Goal: Transaction & Acquisition: Purchase product/service

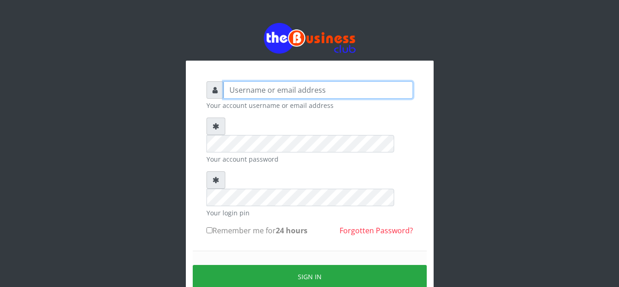
type input "anthony4christy2k@gmail.com"
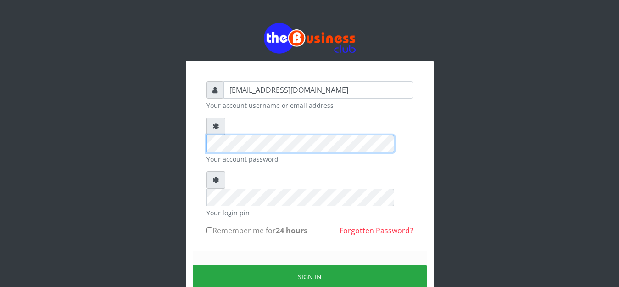
click at [200, 117] on div "anthony4christy2k@gmail.com Your account username or email address Your account…" at bounding box center [310, 202] width 220 height 257
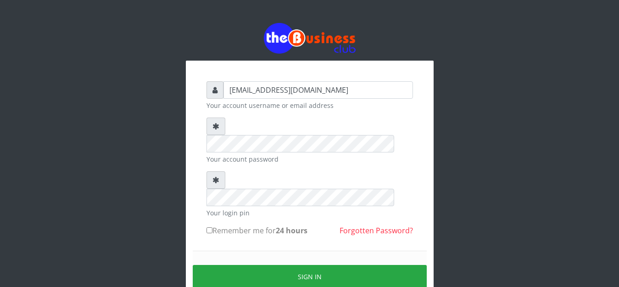
click at [211, 227] on input "Remember me for 24 hours" at bounding box center [209, 230] width 6 height 6
checkbox input "true"
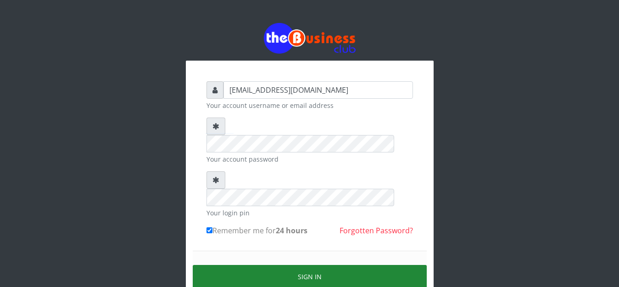
click at [231, 265] on button "Sign in" at bounding box center [310, 276] width 234 height 23
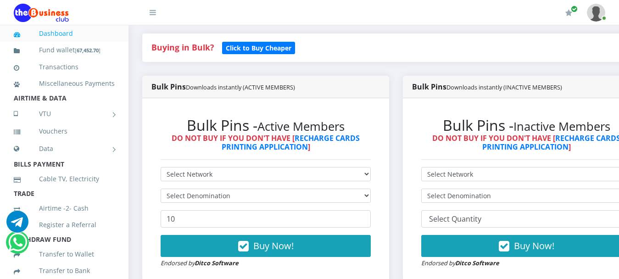
scroll to position [229, 0]
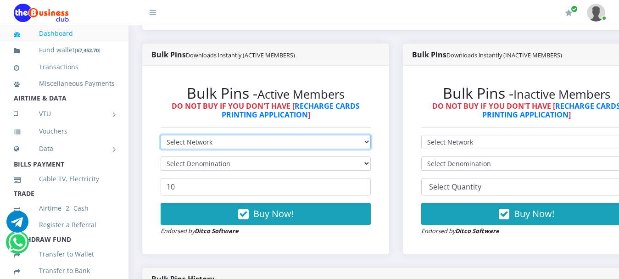
click at [267, 135] on select "Select Network MTN Globacom 9Mobile Airtel" at bounding box center [266, 142] width 210 height 14
select select "MTN"
click at [161, 135] on select "Select Network MTN Globacom 9Mobile Airtel" at bounding box center [266, 142] width 210 height 14
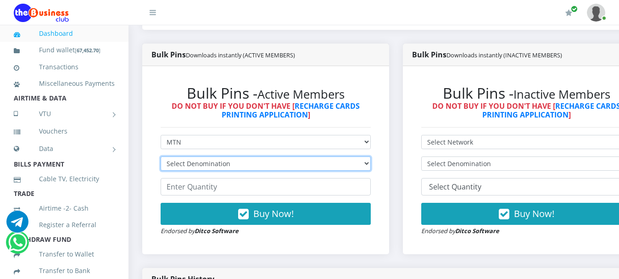
click at [199, 156] on select "Select Denomination MTN NGN100 - ₦96.99 MTN NGN200 - ₦193.98 MTN NGN400 - ₦387.…" at bounding box center [266, 163] width 210 height 14
select select "193.98-200"
click at [161, 156] on select "Select Denomination MTN NGN100 - ₦96.99 MTN NGN200 - ₦193.98 MTN NGN400 - ₦387.…" at bounding box center [266, 163] width 210 height 14
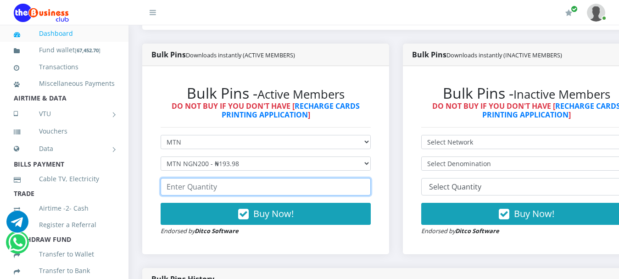
click at [201, 182] on input "number" at bounding box center [266, 186] width 210 height 17
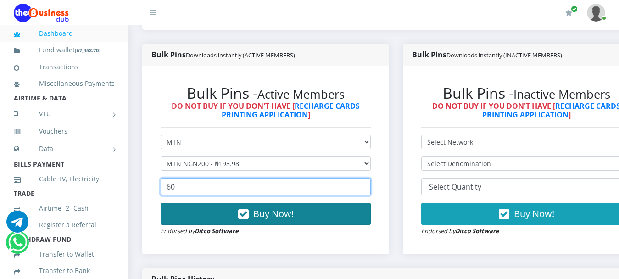
type input "60"
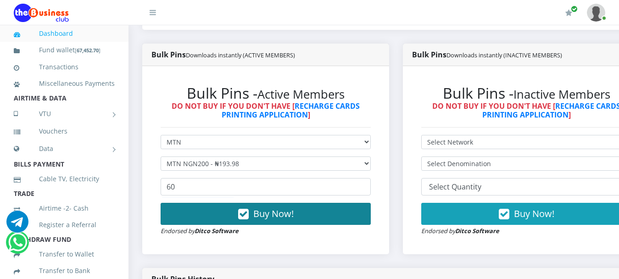
click at [288, 207] on span "Buy Now!" at bounding box center [273, 213] width 40 height 12
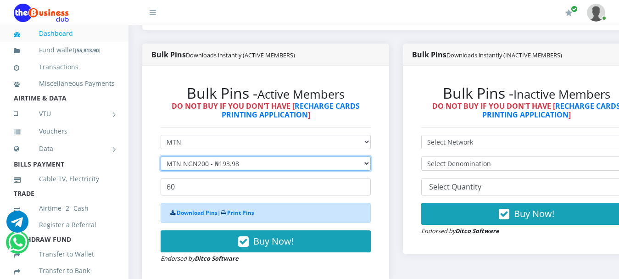
click at [184, 156] on select "Select Denomination MTN NGN100 - ₦96.99 MTN NGN200 - ₦193.98 MTN NGN400 - ₦387.…" at bounding box center [266, 163] width 210 height 14
select select "484.95-500"
click at [161, 156] on select "Select Denomination MTN NGN100 - ₦96.99 MTN NGN200 - ₦193.98 MTN NGN400 - ₦387.…" at bounding box center [266, 163] width 210 height 14
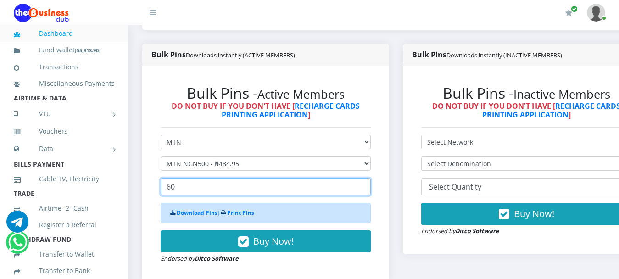
click at [197, 182] on input "60" at bounding box center [266, 186] width 210 height 17
drag, startPoint x: 197, startPoint y: 182, endPoint x: 157, endPoint y: 174, distance: 40.1
click at [157, 174] on div "Bulk Pins - Active Members DO NOT BUY IF YOU DON'T HAVE [ RECHARGE CARDS PRINTI…" at bounding box center [265, 173] width 228 height 197
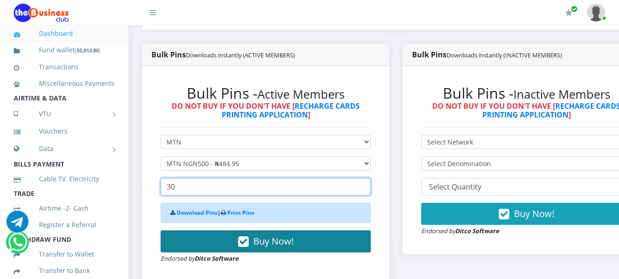
type input "30"
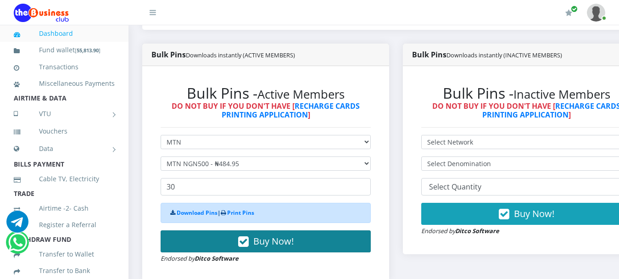
click at [302, 230] on button "Buy Now!" at bounding box center [266, 241] width 210 height 22
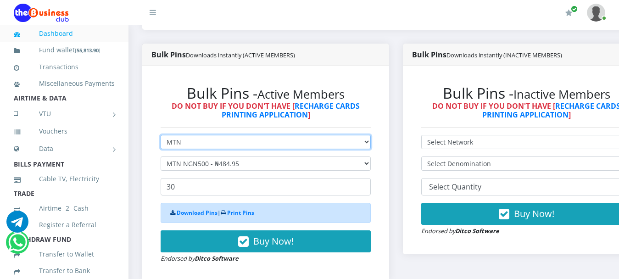
click at [182, 135] on select "Select Network MTN Globacom 9Mobile Airtel" at bounding box center [266, 142] width 210 height 14
select select "Airtel"
click at [161, 135] on select "Select Network MTN Globacom 9Mobile Airtel" at bounding box center [266, 142] width 210 height 14
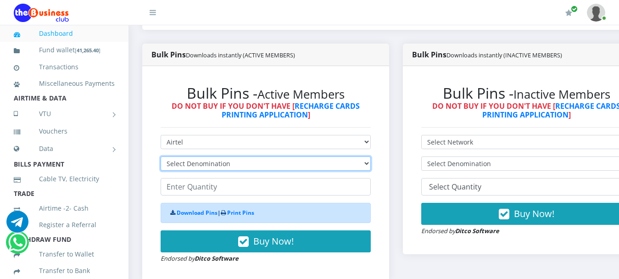
click at [188, 156] on select "Select Denomination Airtel NGN100 - ₦96.38 Airtel NGN200 - ₦192.76 Airtel NGN50…" at bounding box center [266, 163] width 210 height 14
select select "192.76-200"
click at [161, 156] on select "Select Denomination Airtel NGN100 - ₦96.38 Airtel NGN200 - ₦192.76 Airtel NGN50…" at bounding box center [266, 163] width 210 height 14
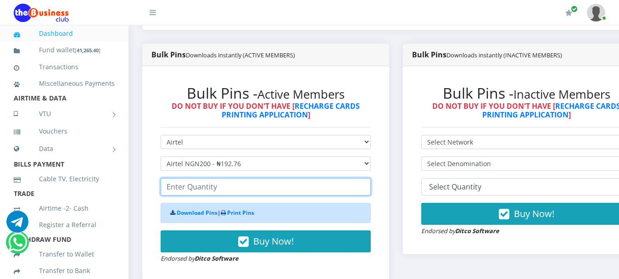
click at [215, 178] on input "number" at bounding box center [266, 186] width 210 height 17
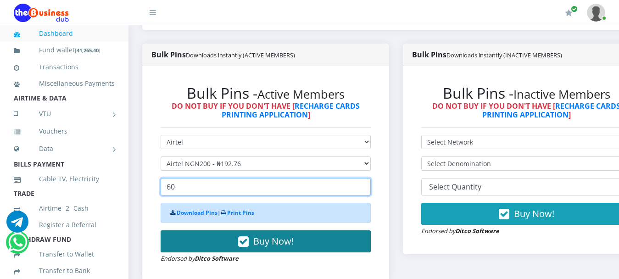
type input "60"
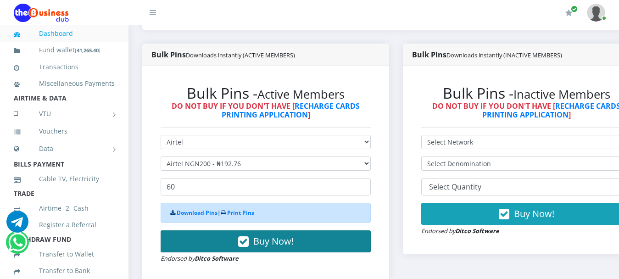
click at [262, 235] on span "Buy Now!" at bounding box center [273, 241] width 40 height 12
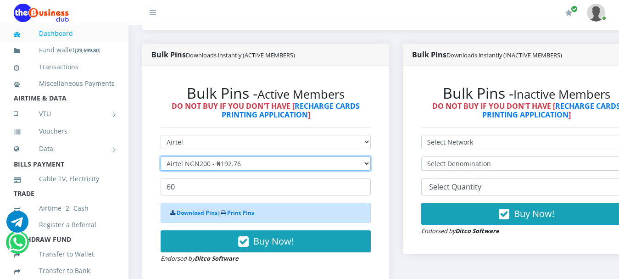
click at [194, 156] on select "Select Denomination Airtel NGN100 - ₦96.38 Airtel NGN200 - ₦192.76 Airtel NGN50…" at bounding box center [266, 163] width 210 height 14
select select "481.9-500"
click at [161, 156] on select "Select Denomination Airtel NGN100 - ₦96.38 Airtel NGN200 - ₦192.76 Airtel NGN50…" at bounding box center [266, 163] width 210 height 14
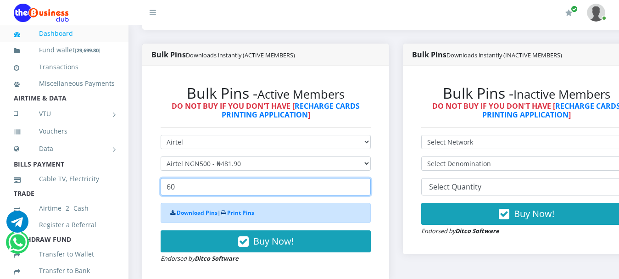
drag, startPoint x: 183, startPoint y: 178, endPoint x: 106, endPoint y: 176, distance: 77.6
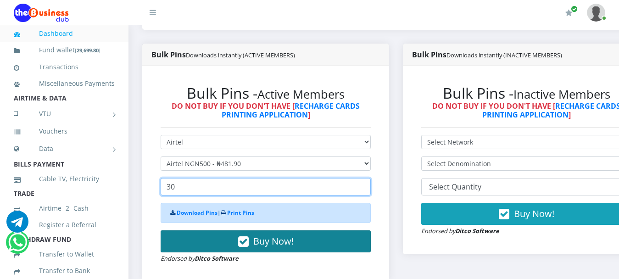
type input "30"
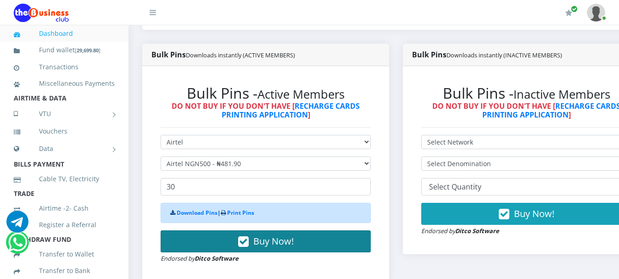
click at [289, 235] on span "Buy Now!" at bounding box center [273, 241] width 40 height 12
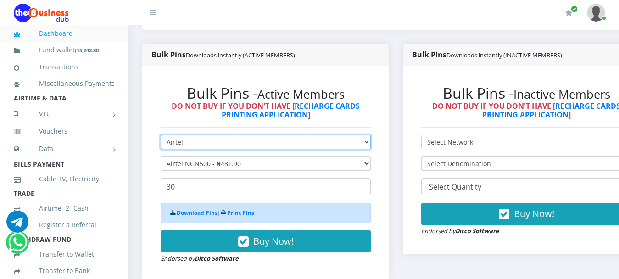
click at [173, 135] on select "Select Network MTN Globacom 9Mobile Airtel" at bounding box center [266, 142] width 210 height 14
select select "Glo"
click at [161, 135] on select "Select Network MTN Globacom 9Mobile Airtel" at bounding box center [266, 142] width 210 height 14
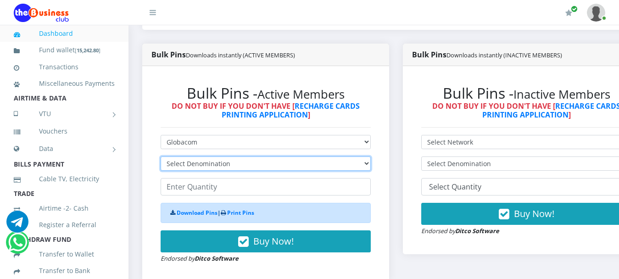
click at [191, 156] on select "Select Denomination Glo NGN100 - ₦96.55 Glo NGN200 - ₦193.10 Glo NGN500 - ₦482.…" at bounding box center [266, 163] width 210 height 14
select select "193.1-200"
click at [161, 156] on select "Select Denomination Glo NGN100 - ₦96.55 Glo NGN200 - ₦193.10 Glo NGN500 - ₦482.…" at bounding box center [266, 163] width 210 height 14
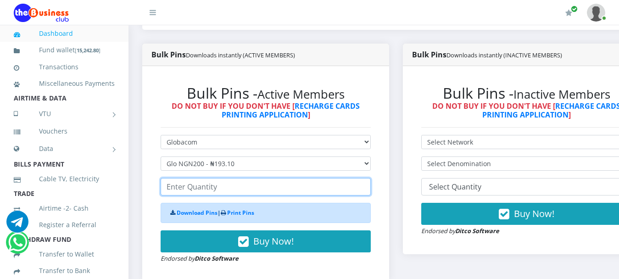
click at [227, 178] on input "number" at bounding box center [266, 186] width 210 height 17
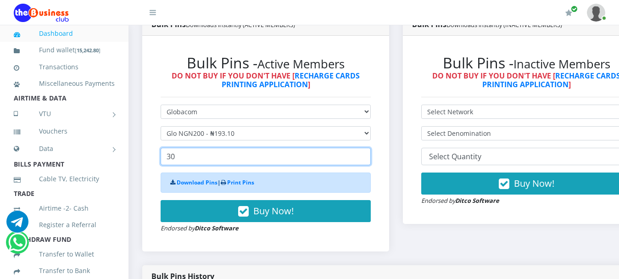
scroll to position [275, 0]
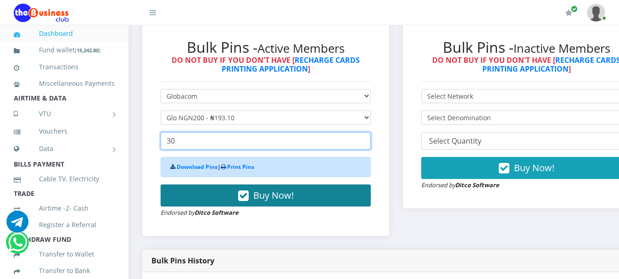
type input "30"
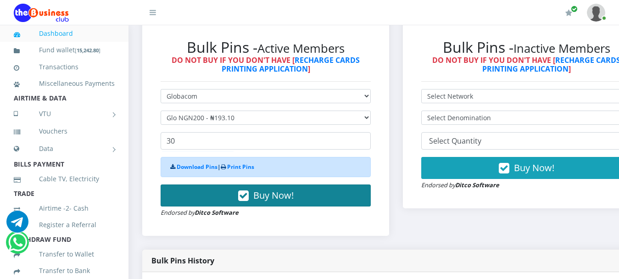
click at [293, 189] on span "Buy Now!" at bounding box center [273, 195] width 40 height 12
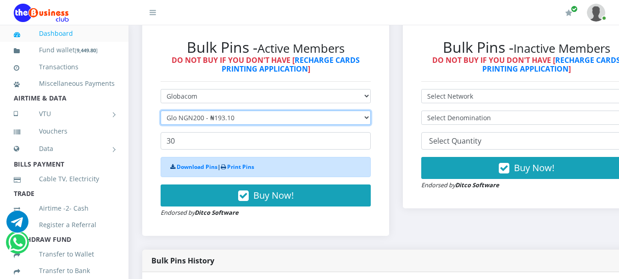
click at [202, 111] on select "Select Denomination Glo NGN100 - ₦96.55 Glo NGN200 - ₦193.10 Glo NGN500 - ₦482.…" at bounding box center [266, 118] width 210 height 14
select select "482.75-500"
click at [161, 111] on select "Select Denomination Glo NGN100 - ₦96.55 Glo NGN200 - ₦193.10 Glo NGN500 - ₦482.…" at bounding box center [266, 118] width 210 height 14
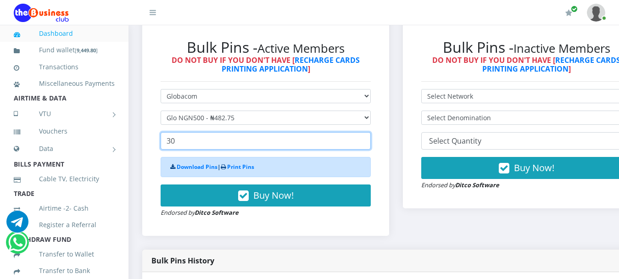
drag, startPoint x: 181, startPoint y: 134, endPoint x: 145, endPoint y: 132, distance: 35.4
click at [146, 133] on div "Bulk Pins - Active Members DO NOT BUY IF YOU DON'T HAVE [ RECHARGE CARDS PRINTI…" at bounding box center [265, 128] width 247 height 216
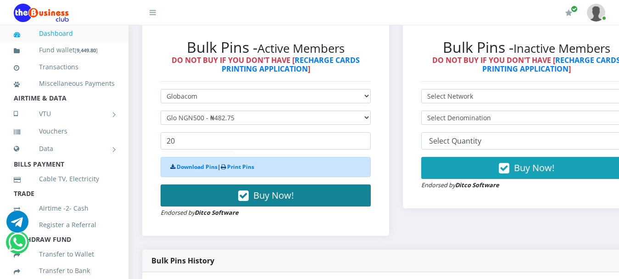
click at [300, 184] on button "Buy Now!" at bounding box center [266, 195] width 210 height 22
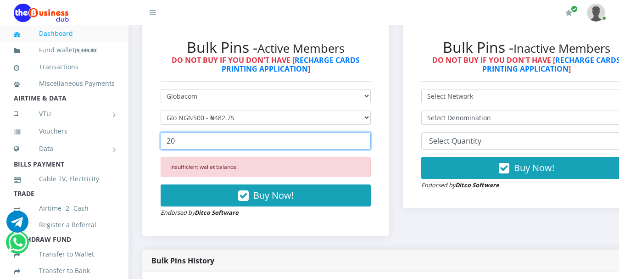
drag, startPoint x: 201, startPoint y: 139, endPoint x: 134, endPoint y: 123, distance: 68.8
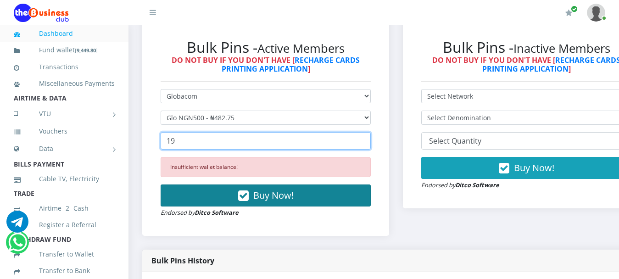
type input "19"
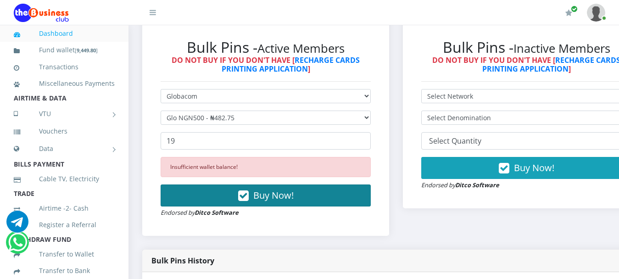
click at [273, 192] on span "Buy Now!" at bounding box center [273, 195] width 40 height 12
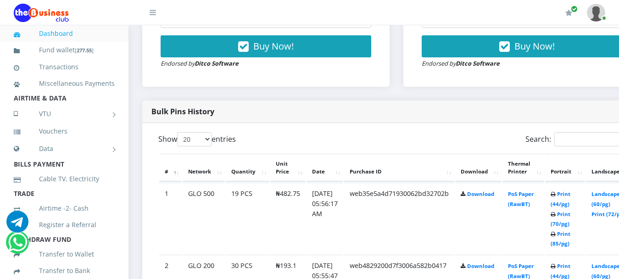
scroll to position [413, 0]
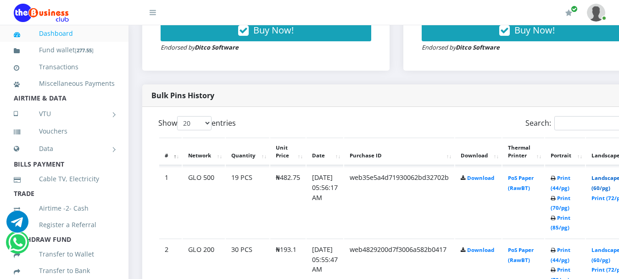
click at [612, 174] on link "Landscape (60/pg)" at bounding box center [605, 182] width 28 height 17
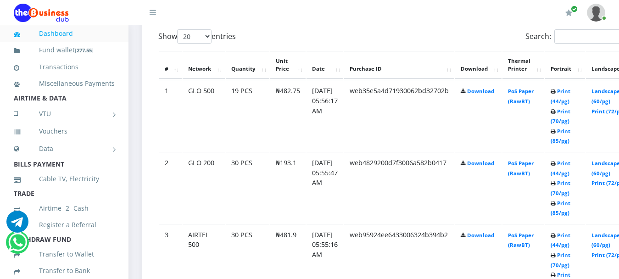
scroll to position [505, 0]
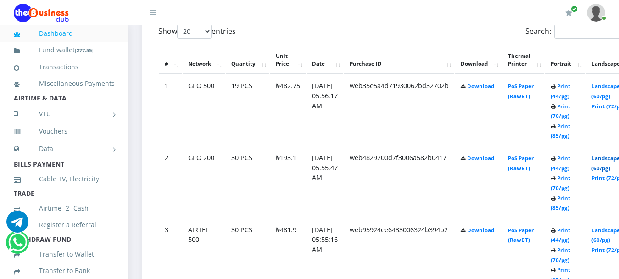
click at [612, 155] on link "Landscape (60/pg)" at bounding box center [605, 163] width 28 height 17
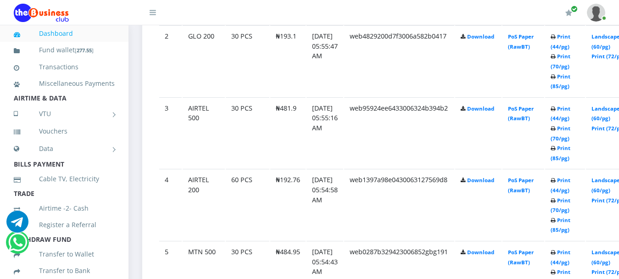
scroll to position [642, 0]
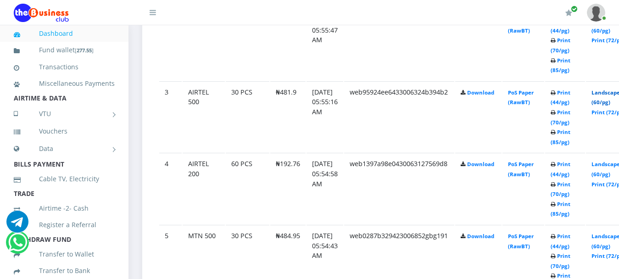
click at [615, 89] on link "Landscape (60/pg)" at bounding box center [605, 97] width 28 height 17
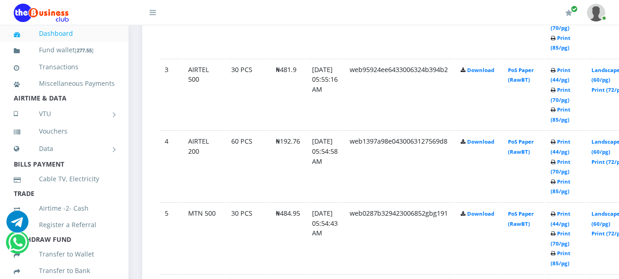
scroll to position [642, 0]
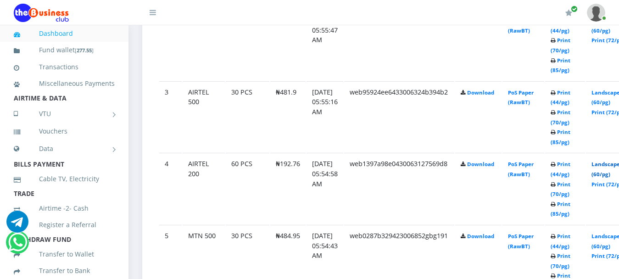
click at [613, 161] on link "Landscape (60/pg)" at bounding box center [605, 169] width 28 height 17
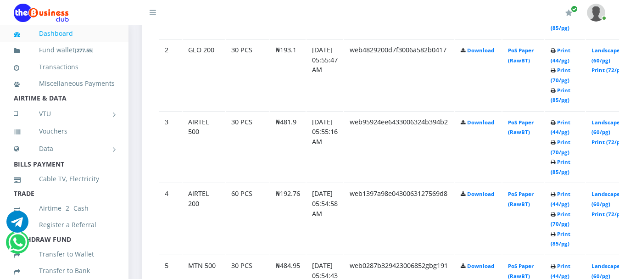
scroll to position [642, 0]
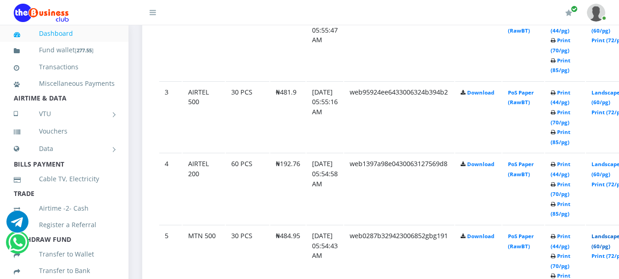
click at [610, 233] on link "Landscape (60/pg)" at bounding box center [605, 241] width 28 height 17
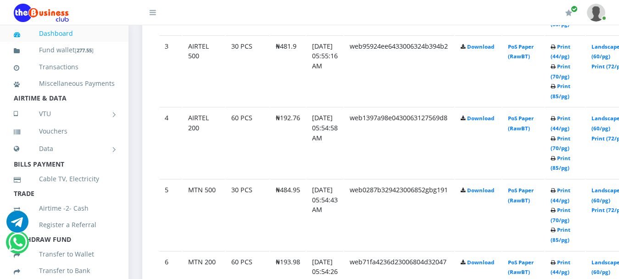
scroll to position [734, 0]
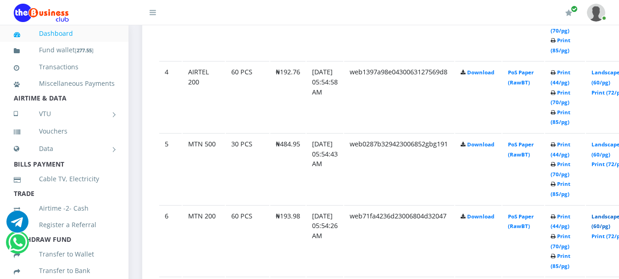
click at [614, 213] on link "Landscape (60/pg)" at bounding box center [605, 221] width 28 height 17
